Goal: Transaction & Acquisition: Purchase product/service

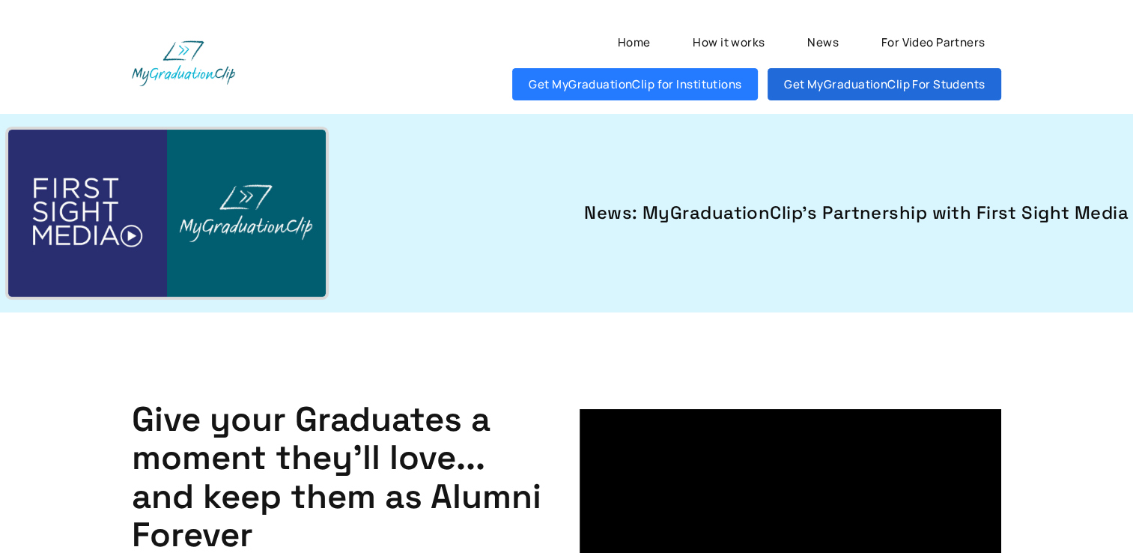
click at [859, 82] on link "Get MyGraduationClip For Students" at bounding box center [885, 84] width 234 height 32
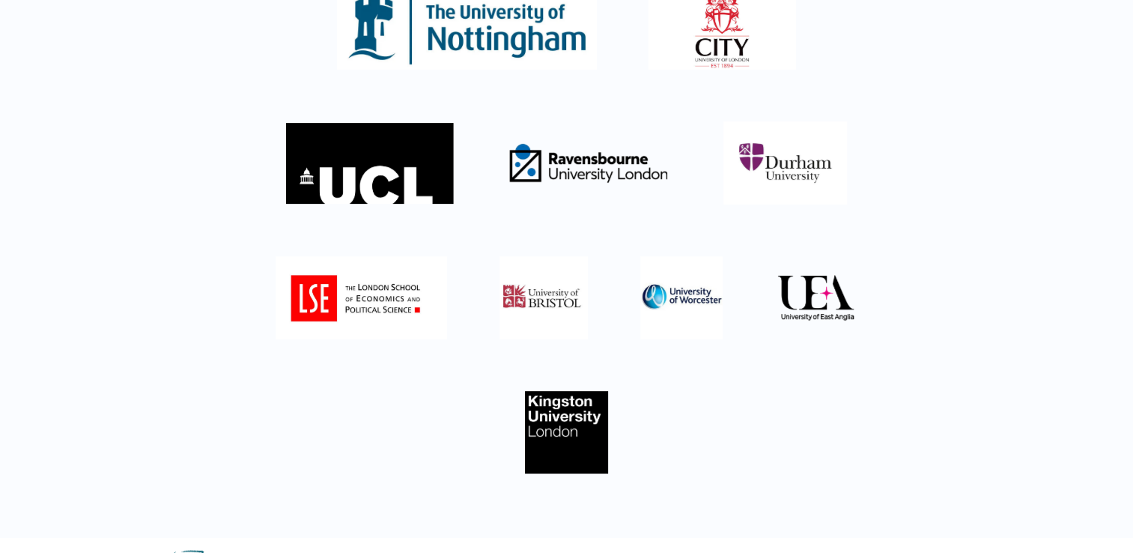
scroll to position [250, 0]
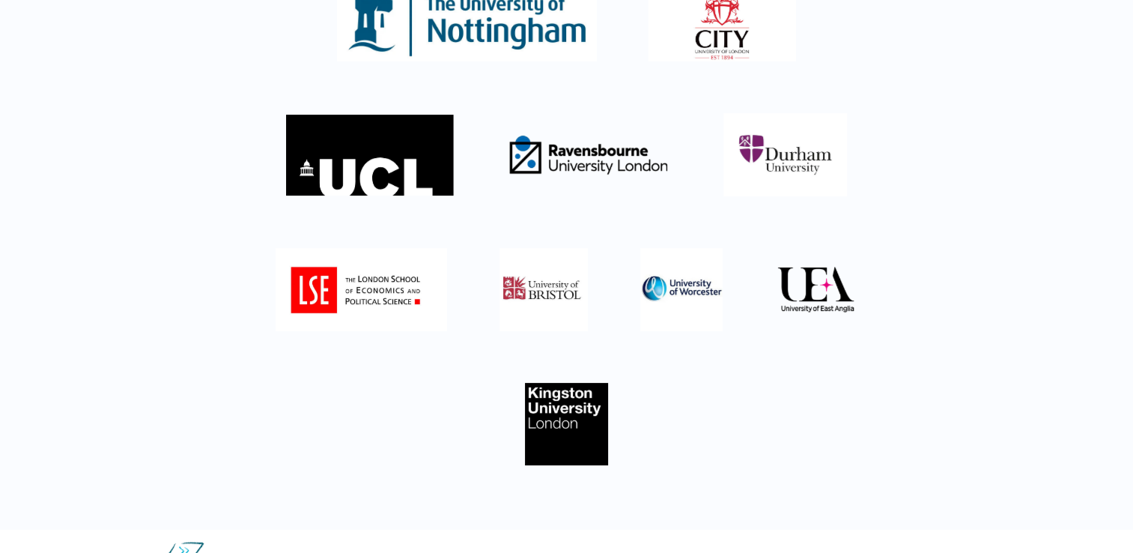
click at [548, 441] on img at bounding box center [566, 424] width 82 height 82
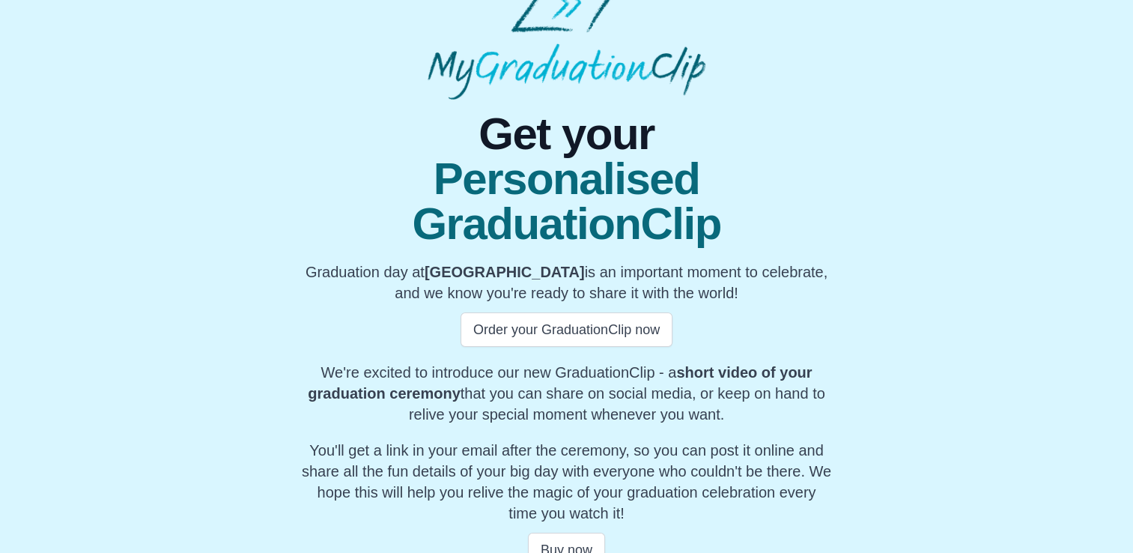
scroll to position [58, 0]
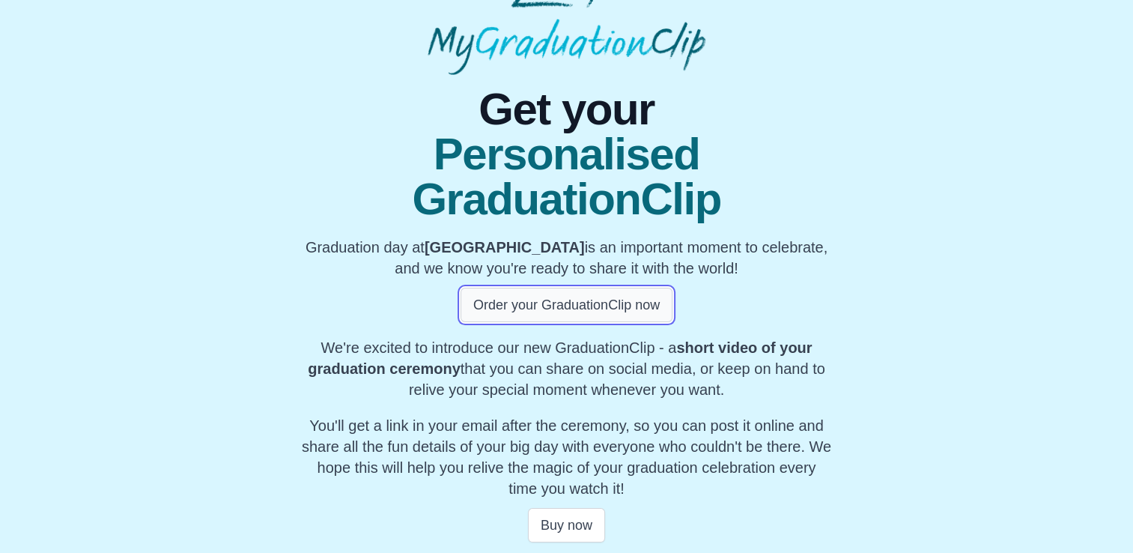
click at [587, 306] on button "Order your GraduationClip now" at bounding box center [567, 305] width 212 height 34
